Goal: Information Seeking & Learning: Learn about a topic

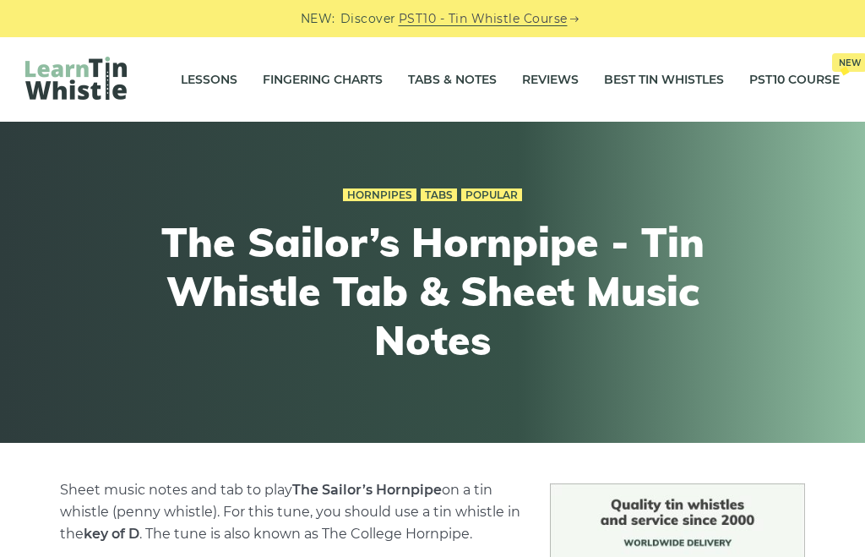
click at [225, 73] on link "Lessons" at bounding box center [209, 79] width 57 height 42
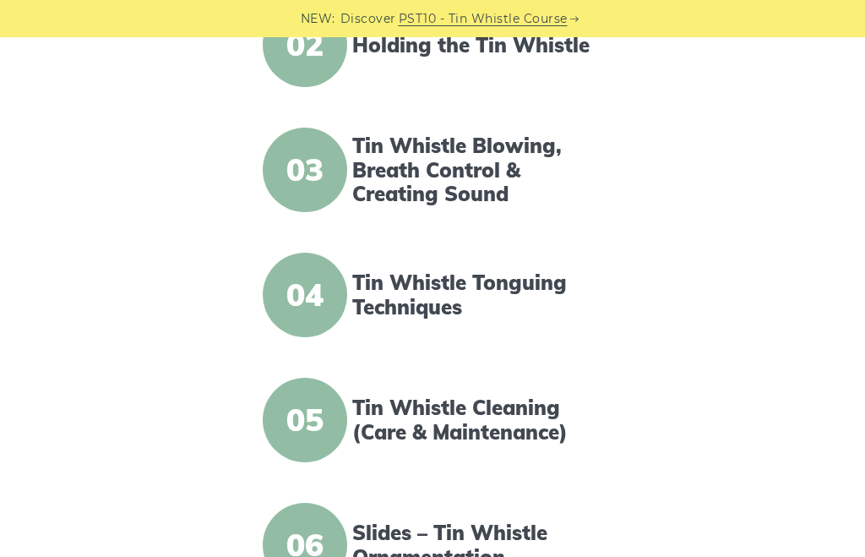
scroll to position [623, 0]
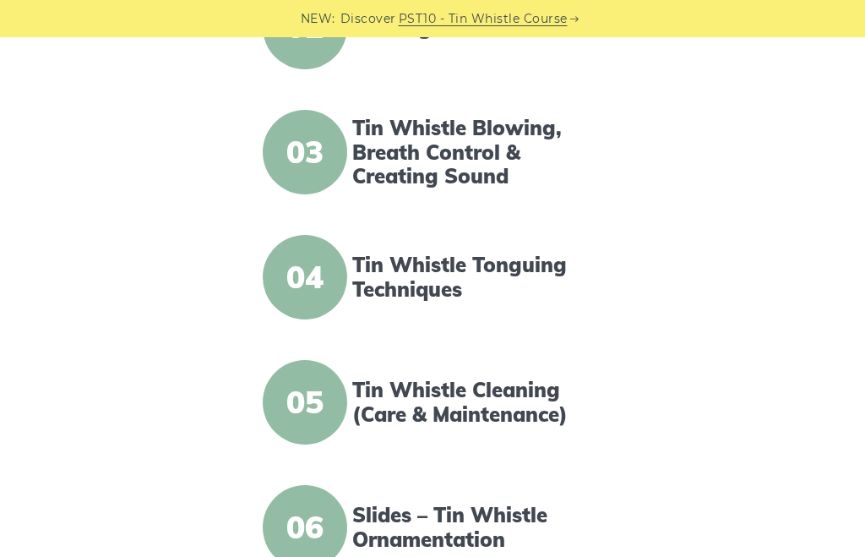
click at [403, 291] on link "Tin Whistle Tonguing Techniques" at bounding box center [479, 277] width 254 height 49
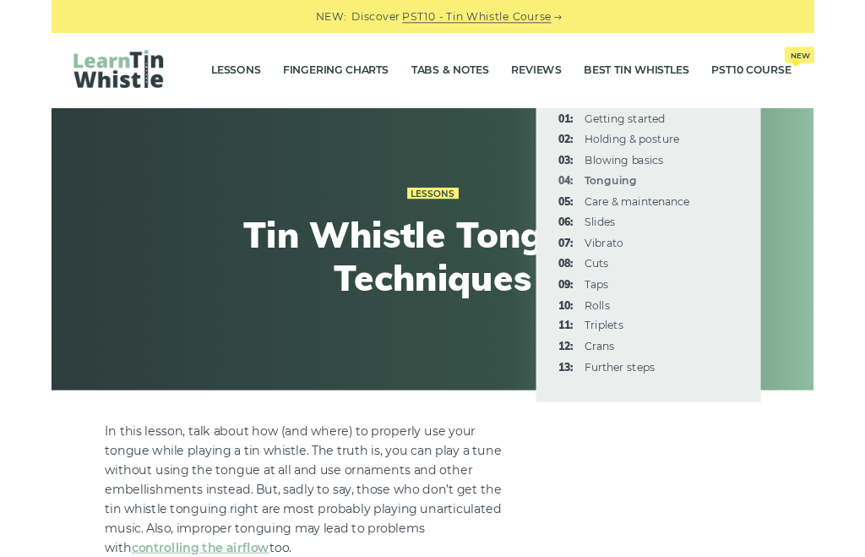
scroll to position [1401, 0]
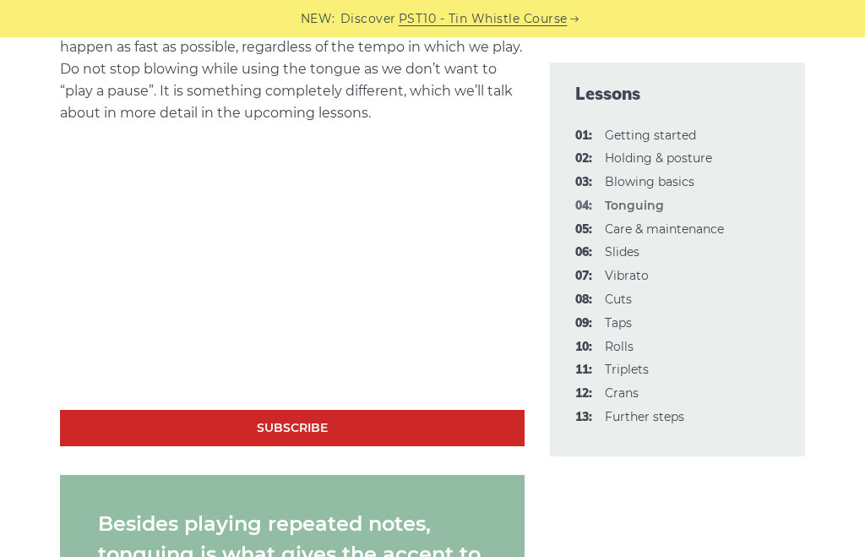
click at [675, 230] on link "05: Care & maintenance" at bounding box center [664, 228] width 119 height 15
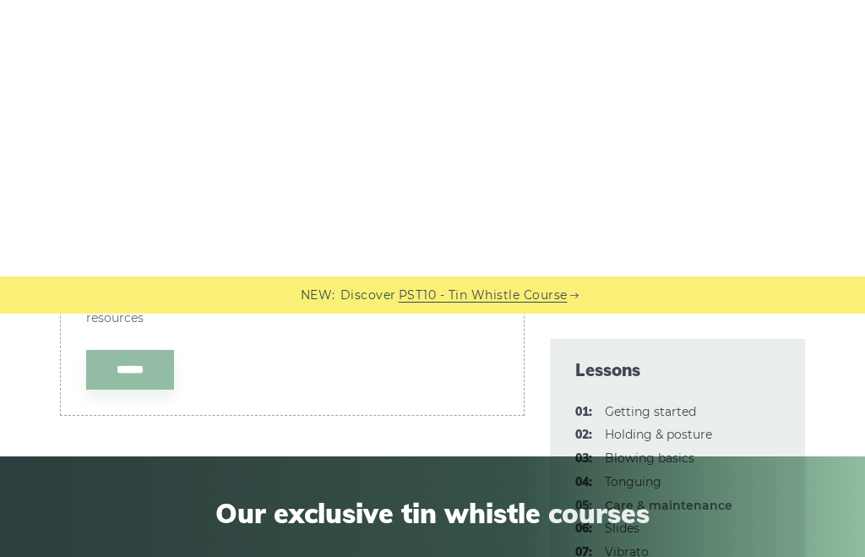
scroll to position [3014, 0]
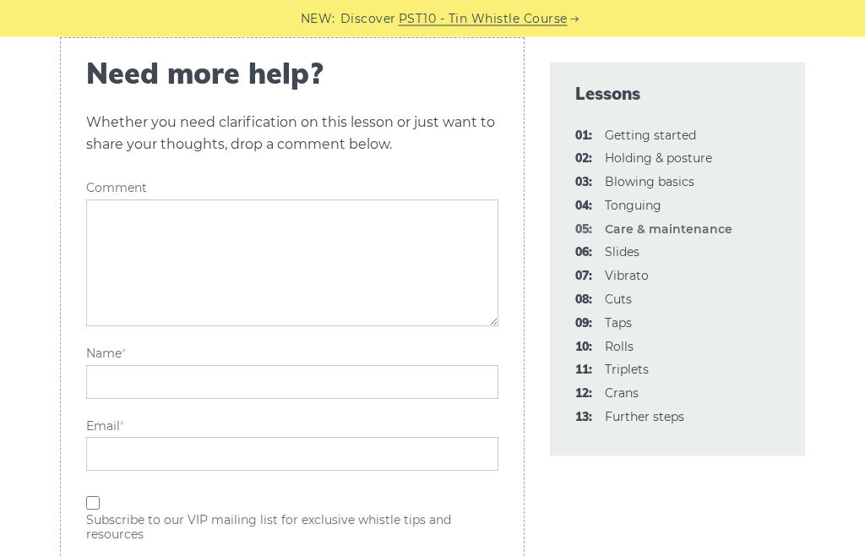
click at [627, 252] on link "06: Slides" at bounding box center [622, 251] width 35 height 15
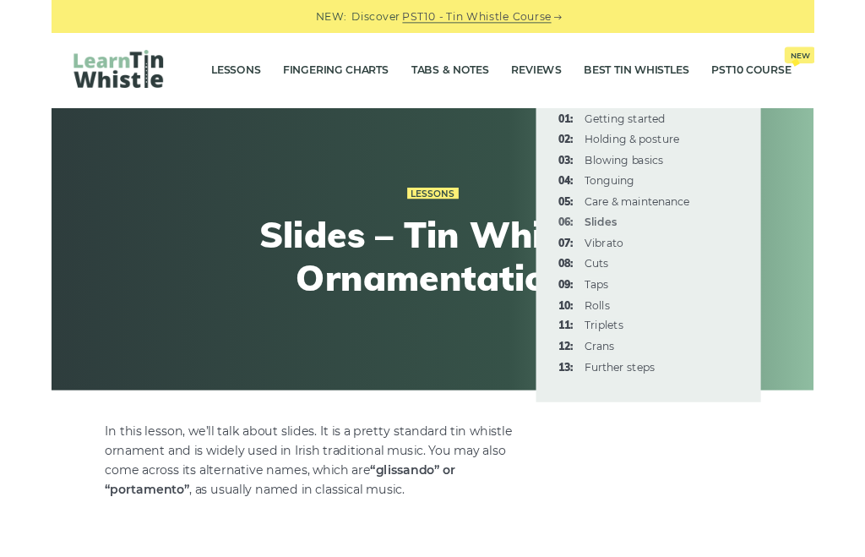
scroll to position [812, 0]
